Goal: Information Seeking & Learning: Check status

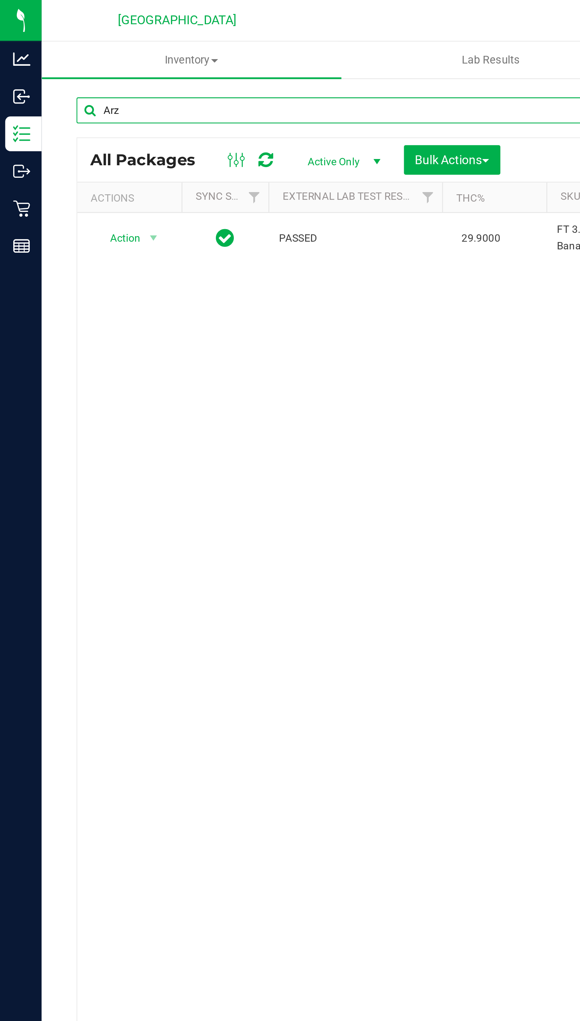
click at [45, 46] on input "Arz" at bounding box center [152, 46] width 241 height 11
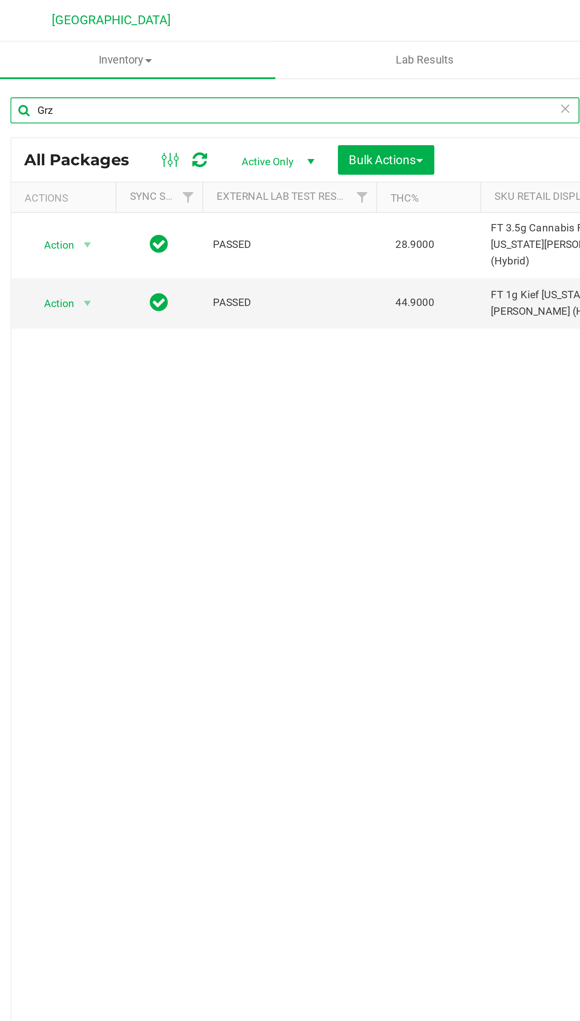
click at [46, 46] on input "Grz" at bounding box center [152, 46] width 241 height 11
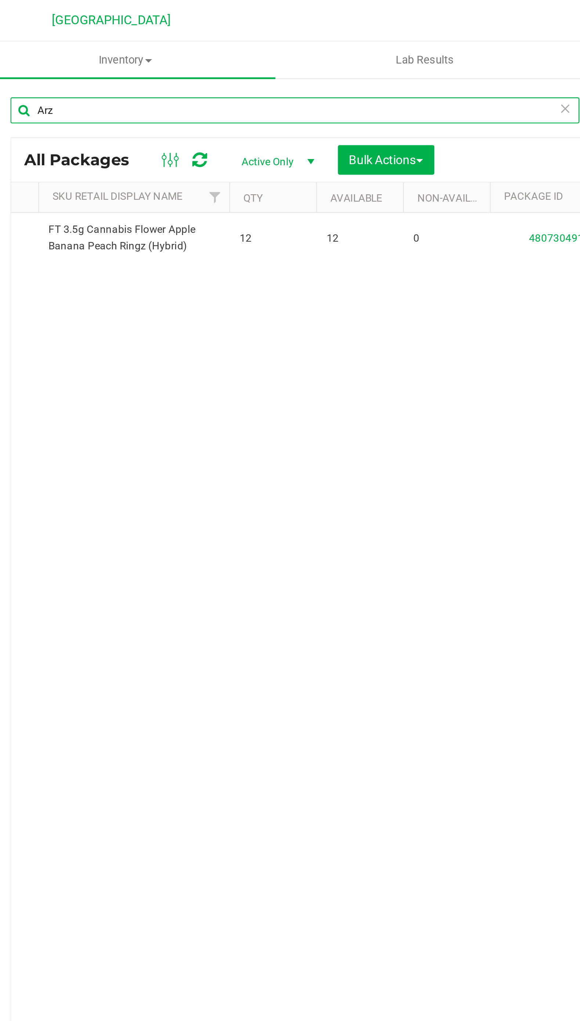
click at [57, 46] on input "Arz" at bounding box center [152, 46] width 241 height 11
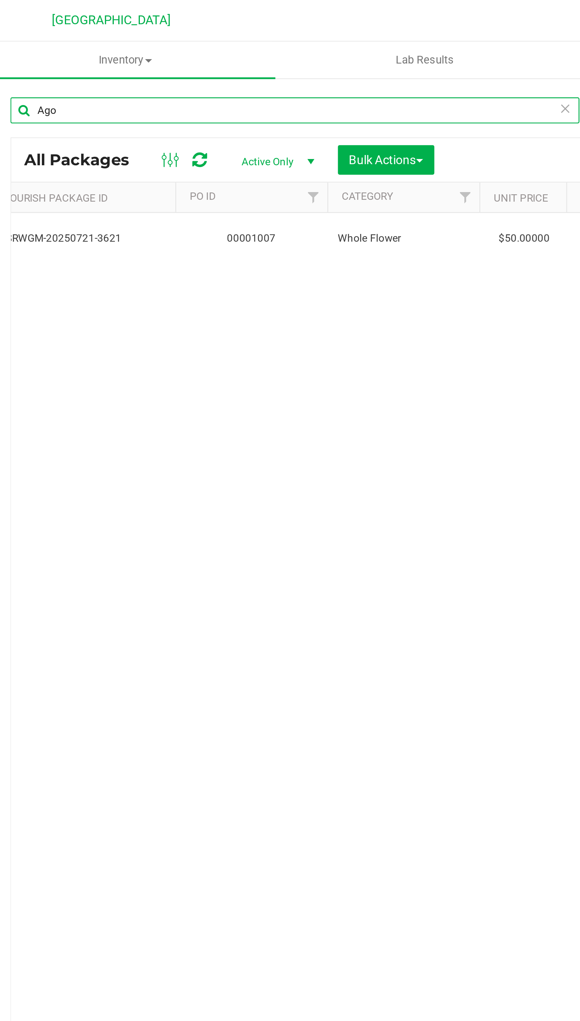
click at [65, 46] on input "Ago" at bounding box center [152, 46] width 241 height 11
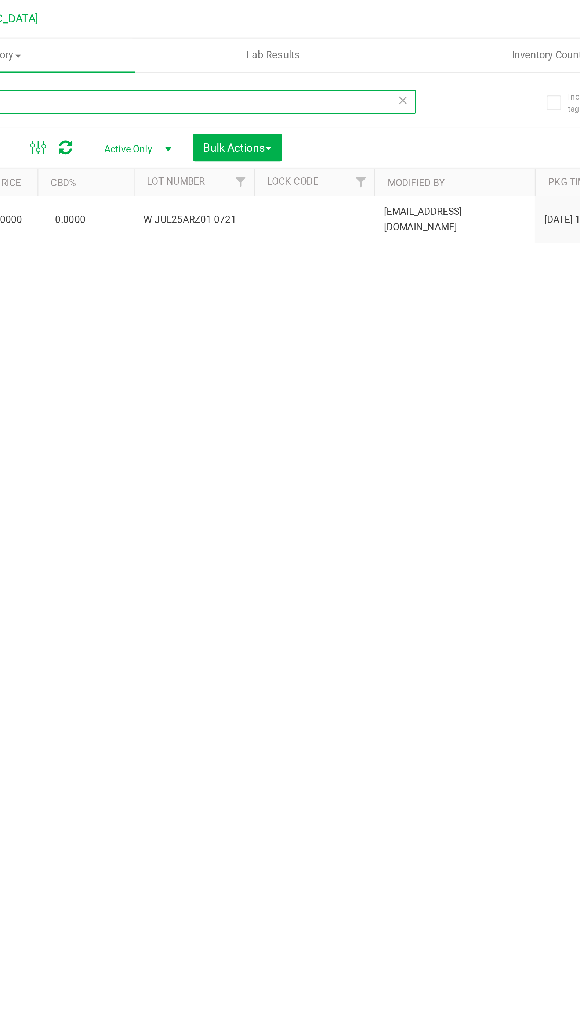
scroll to position [0, 661]
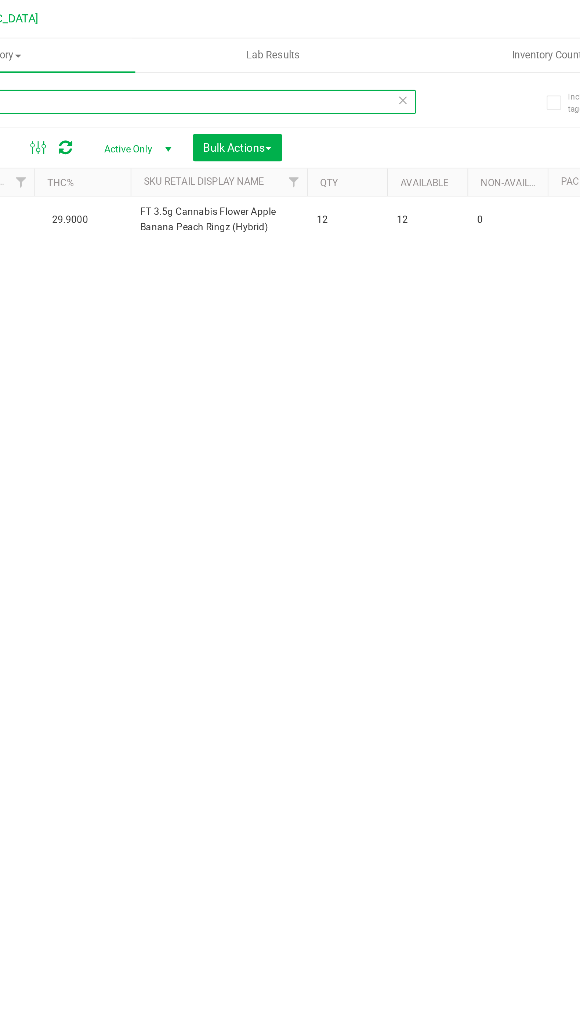
click at [103, 45] on input "Arz" at bounding box center [152, 46] width 241 height 11
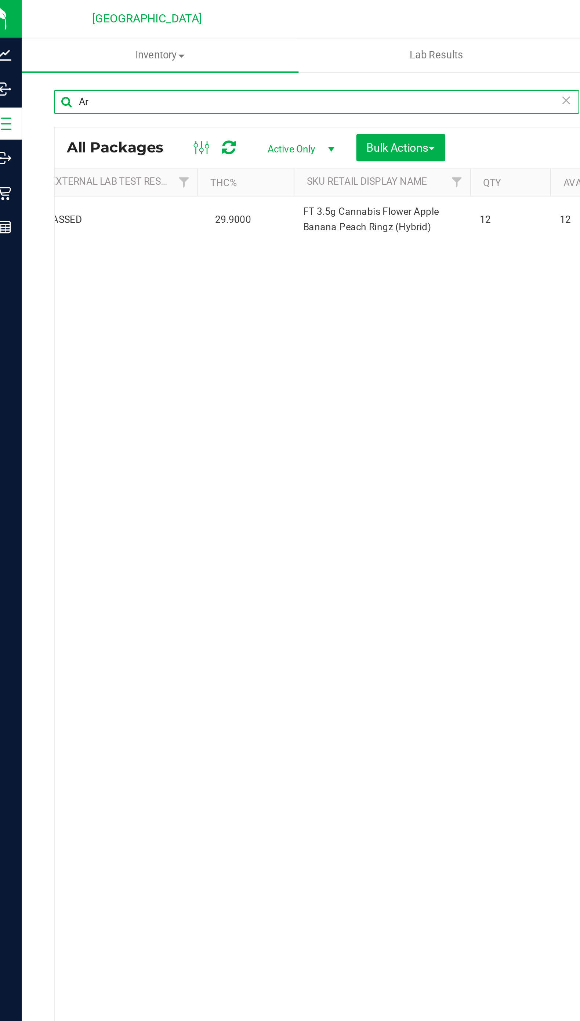
type input "A"
click at [60, 47] on input "G41" at bounding box center [152, 46] width 241 height 11
type input "G"
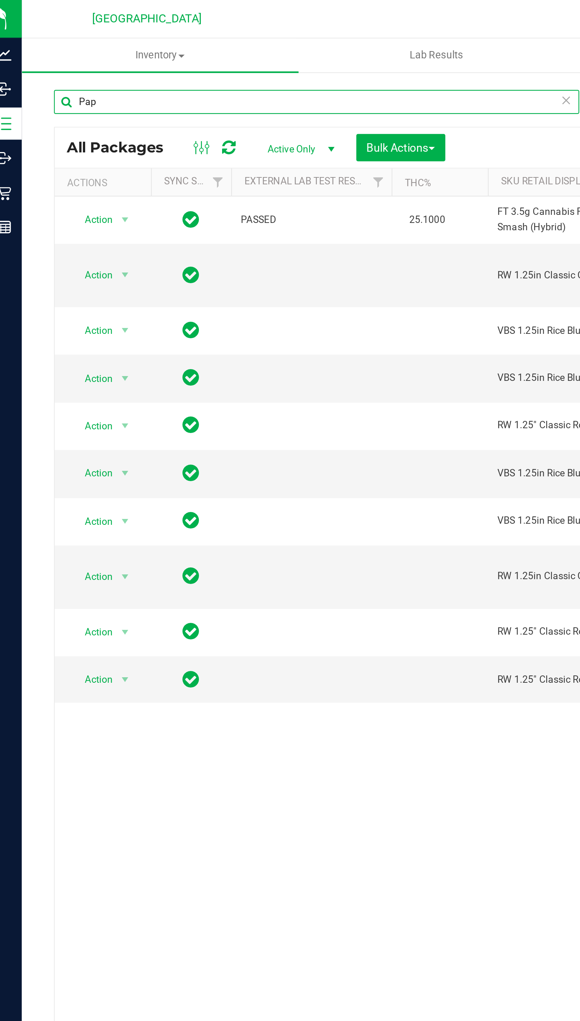
click at [176, 47] on input "Pap" at bounding box center [152, 46] width 241 height 11
type input "P"
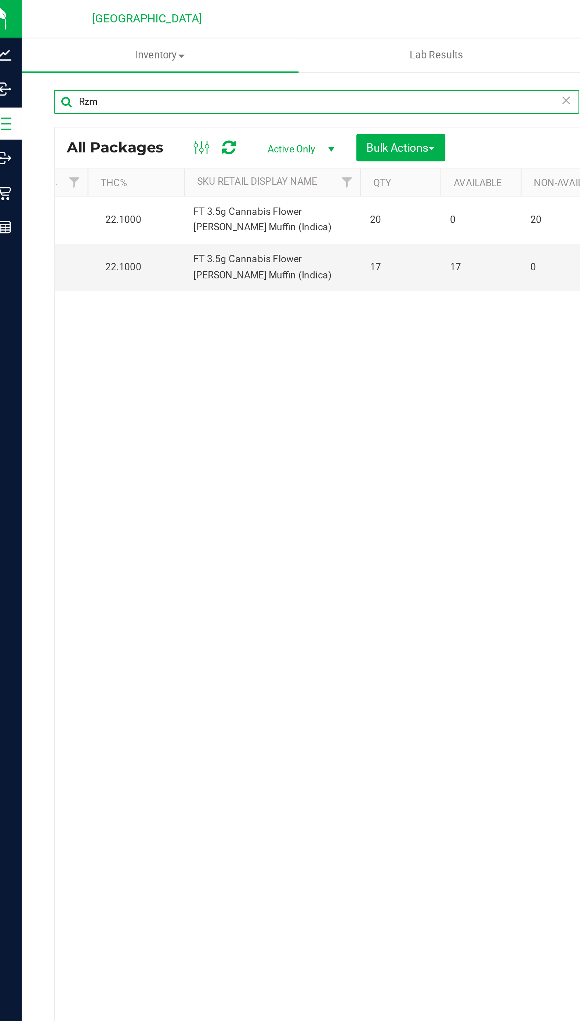
click at [172, 47] on input "Rzm" at bounding box center [152, 46] width 241 height 11
type input "R"
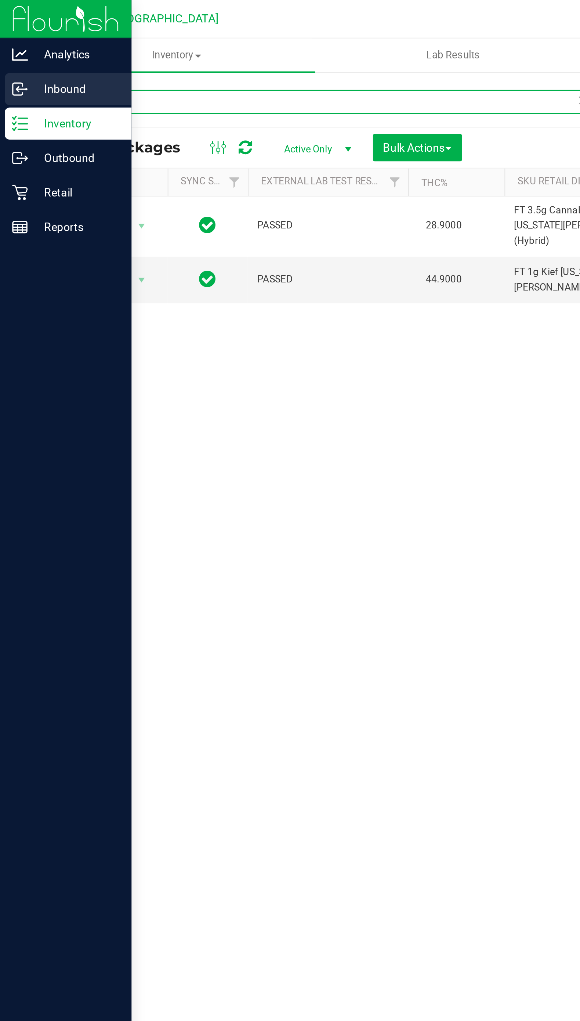
type input "Grz"
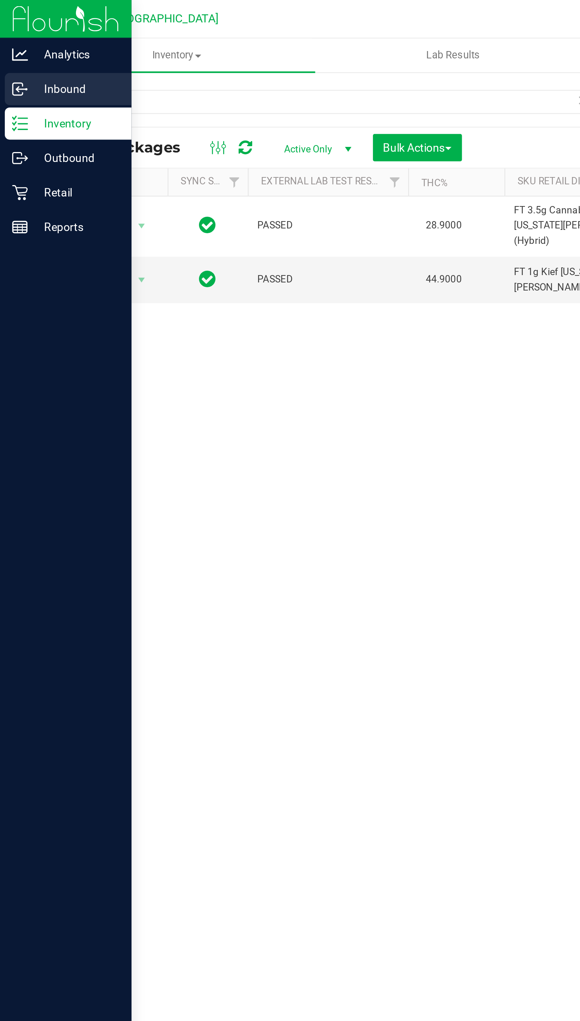
click at [8, 40] on icon at bounding box center [7, 40] width 1 height 1
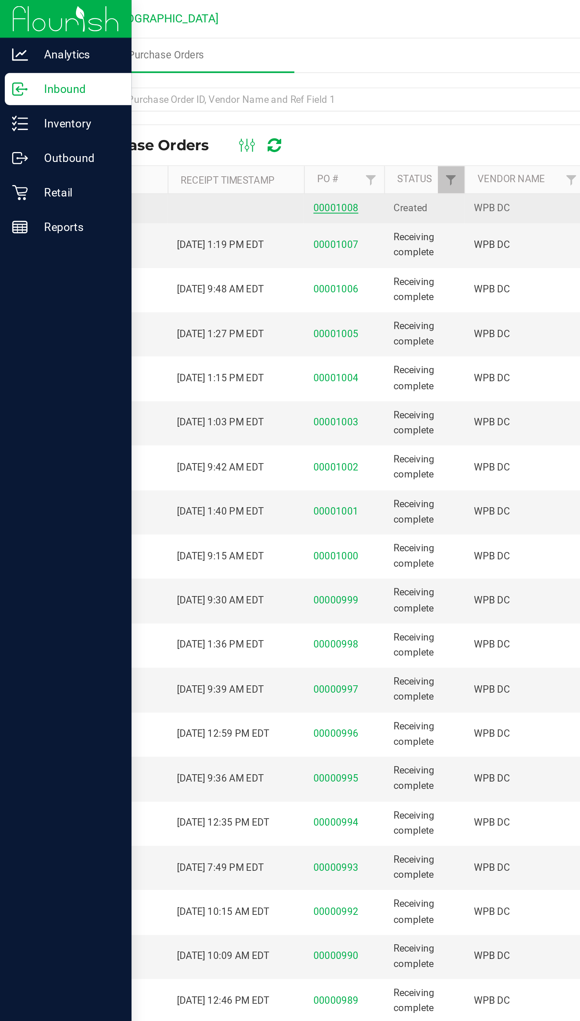
click at [149, 97] on link "00001008" at bounding box center [154, 95] width 21 height 5
